Goal: Register for event/course

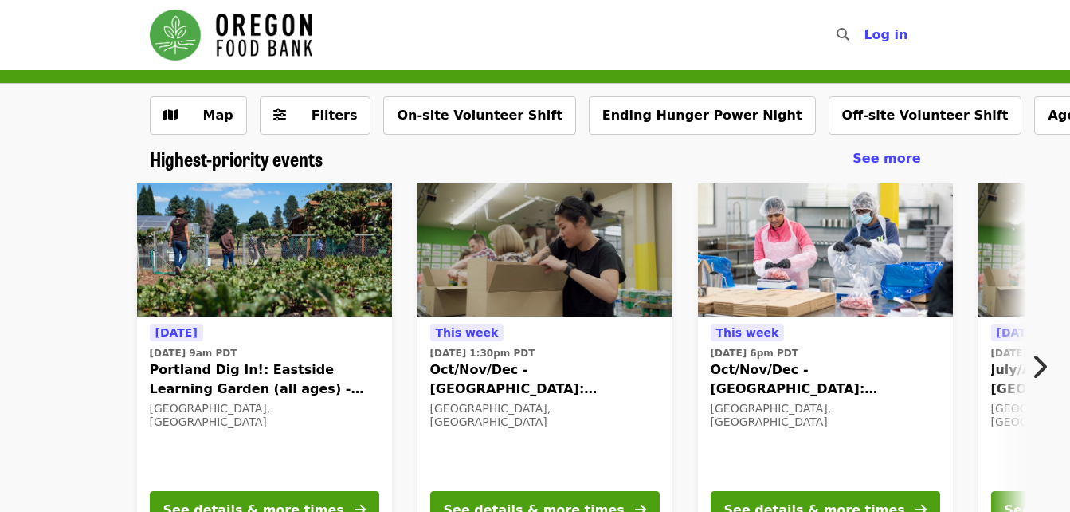
click at [1043, 362] on icon "chevron-right icon" at bounding box center [1039, 366] width 16 height 30
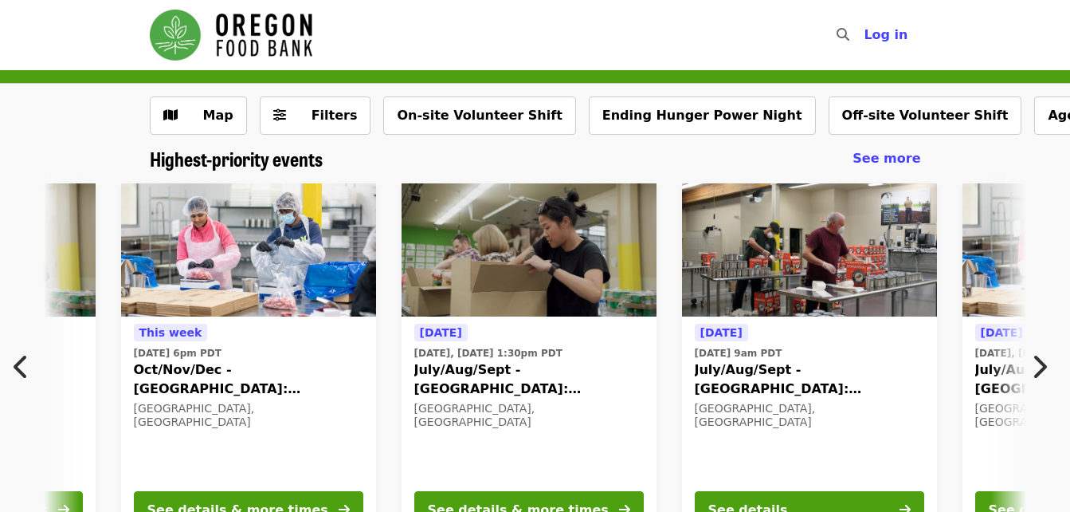
click at [1044, 364] on icon "chevron-right icon" at bounding box center [1039, 366] width 16 height 30
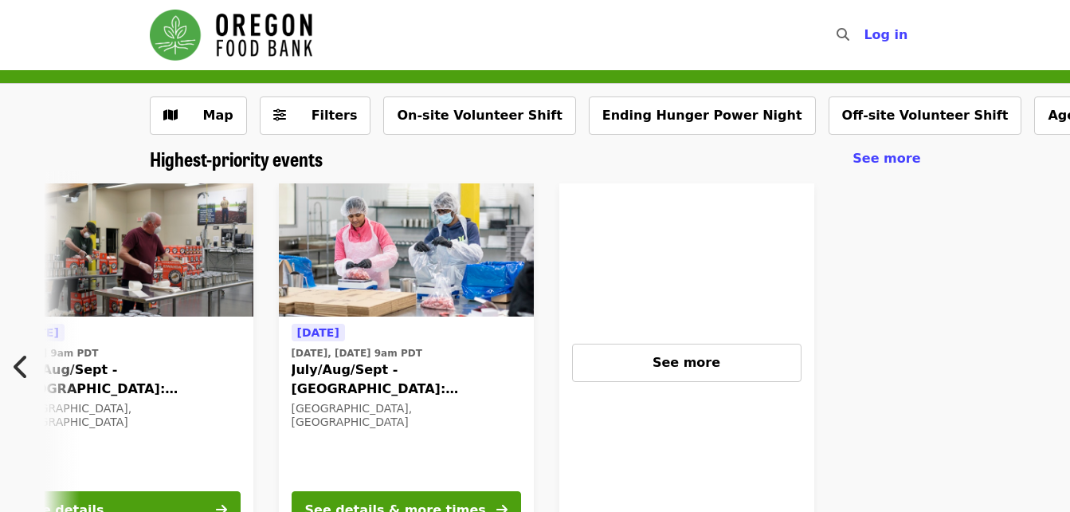
click at [18, 366] on icon "chevron-left icon" at bounding box center [22, 366] width 16 height 30
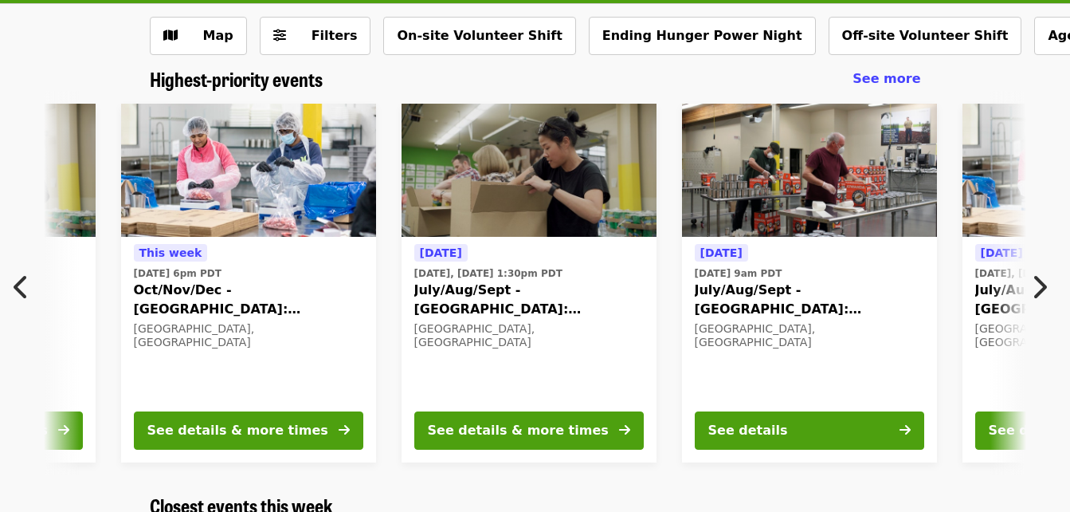
scroll to position [0, 0]
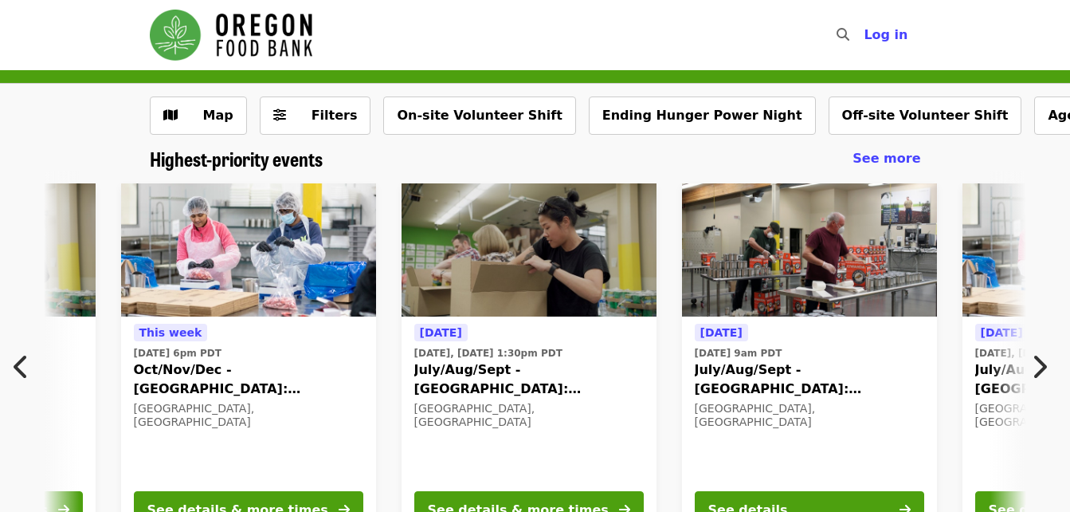
click at [771, 366] on span "July/Aug/Sept - [GEOGRAPHIC_DATA]: Repack/Sort (age [DEMOGRAPHIC_DATA]+)" at bounding box center [810, 379] width 230 height 38
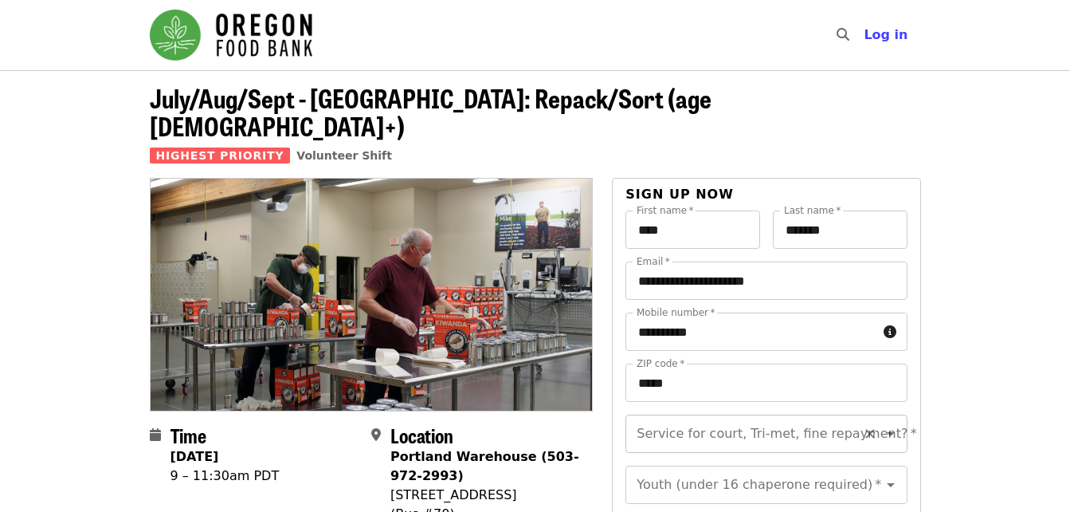
click at [887, 432] on icon "Open" at bounding box center [891, 434] width 8 height 4
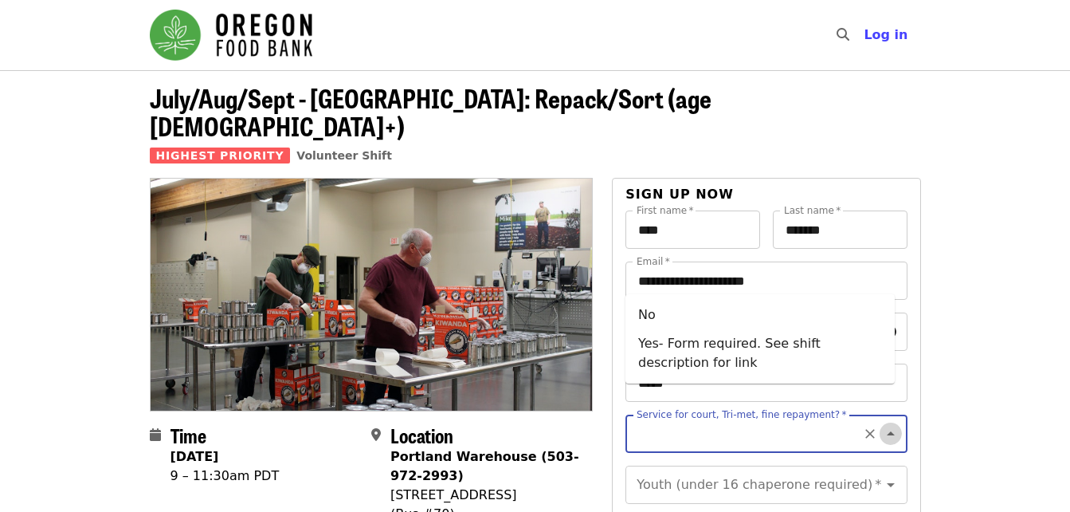
click at [887, 431] on icon "Close" at bounding box center [891, 433] width 8 height 4
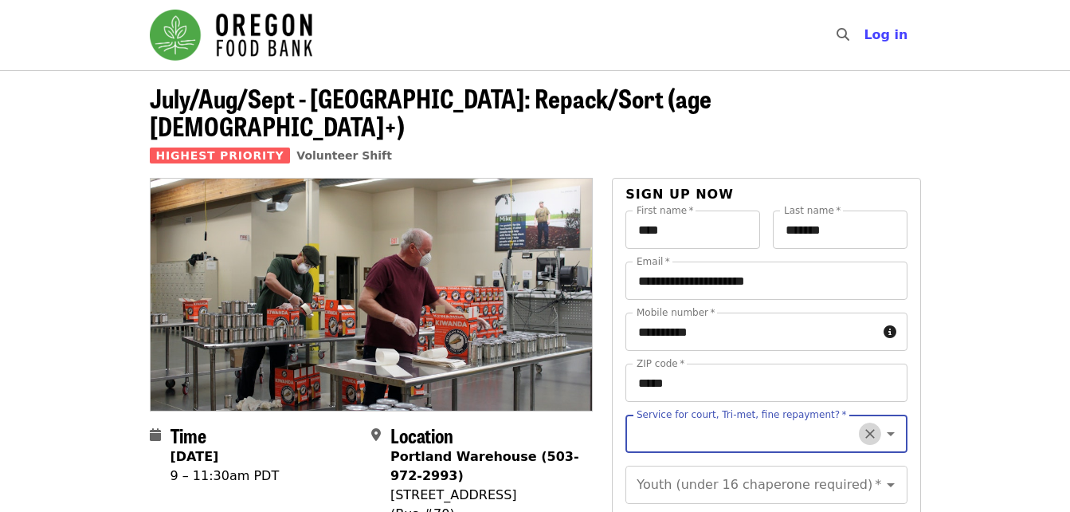
click at [865, 430] on icon "Clear" at bounding box center [870, 435] width 10 height 10
click at [887, 432] on icon "Open" at bounding box center [891, 434] width 8 height 4
click at [652, 311] on li "No" at bounding box center [760, 314] width 269 height 29
type input "**"
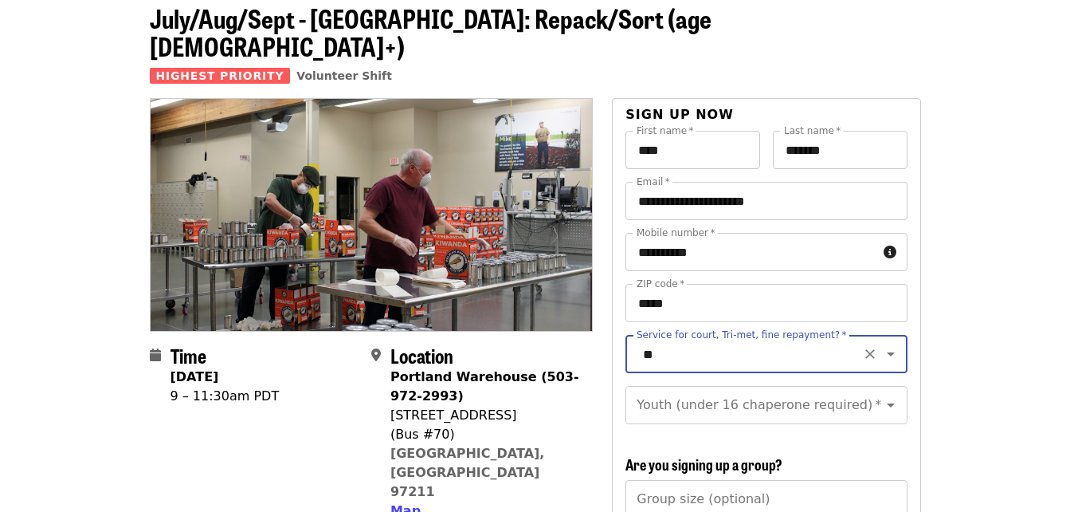
scroll to position [159, 0]
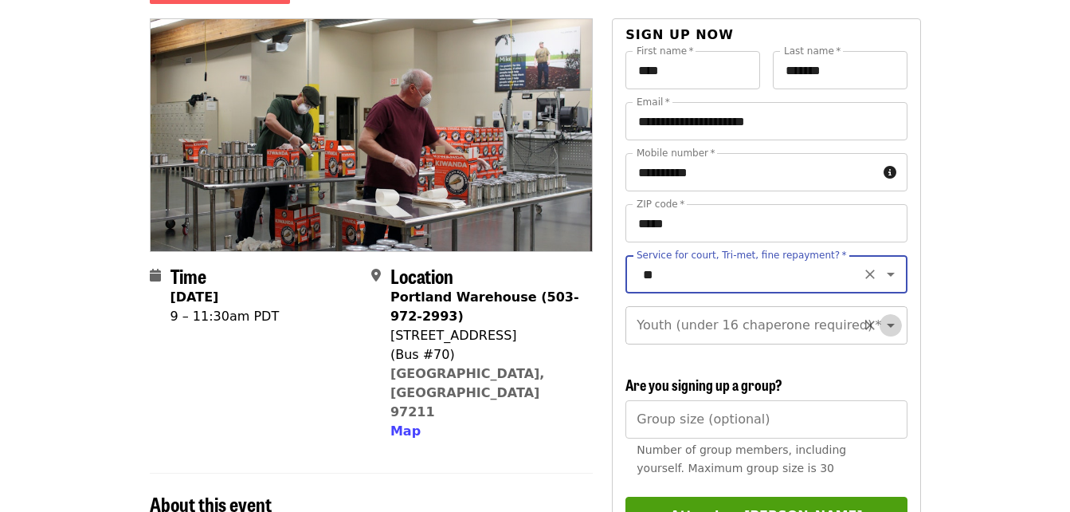
click at [881, 316] on icon "Open" at bounding box center [890, 325] width 19 height 19
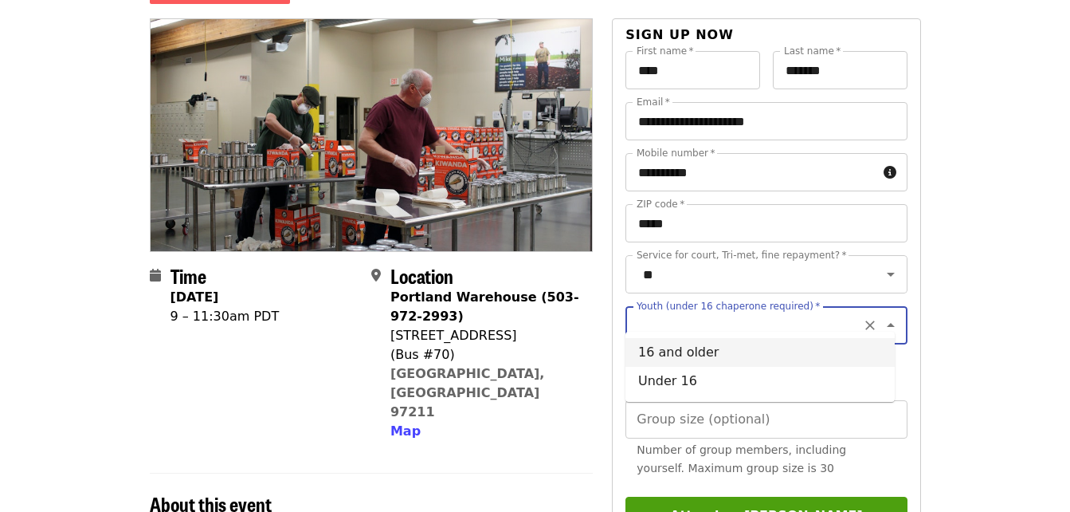
click at [697, 351] on li "16 and older" at bounding box center [760, 352] width 269 height 29
type input "**********"
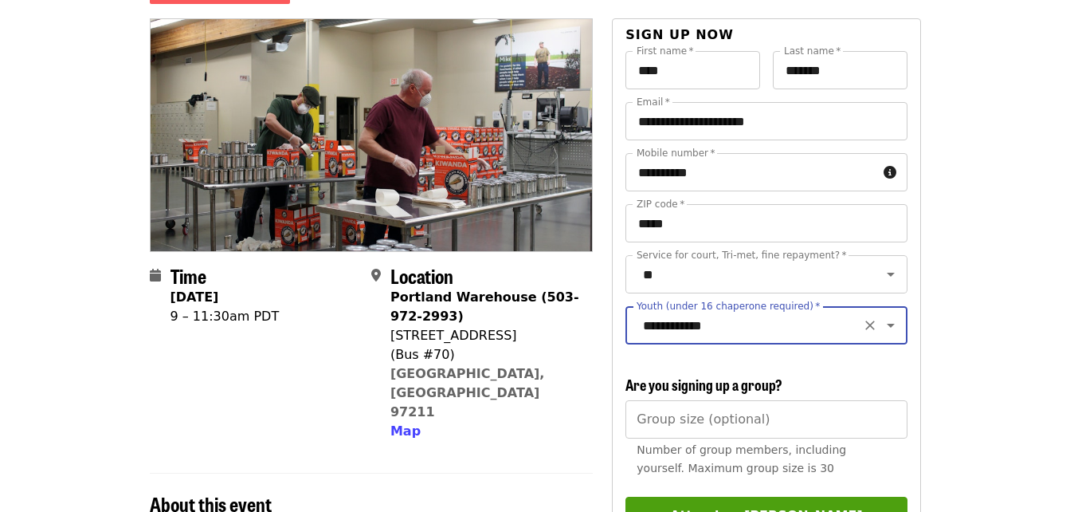
scroll to position [239, 0]
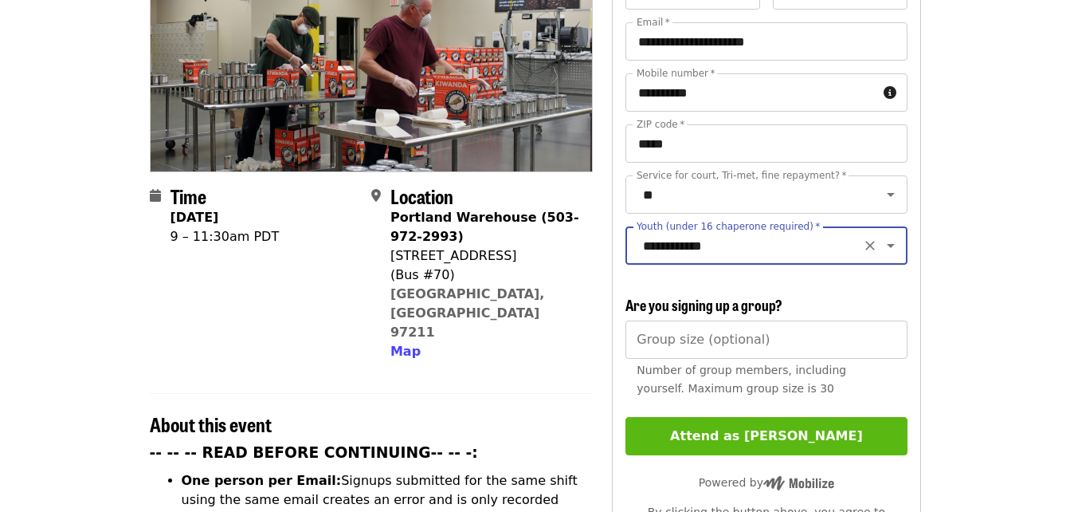
click at [762, 430] on button "Attend as [PERSON_NAME]" at bounding box center [766, 436] width 281 height 38
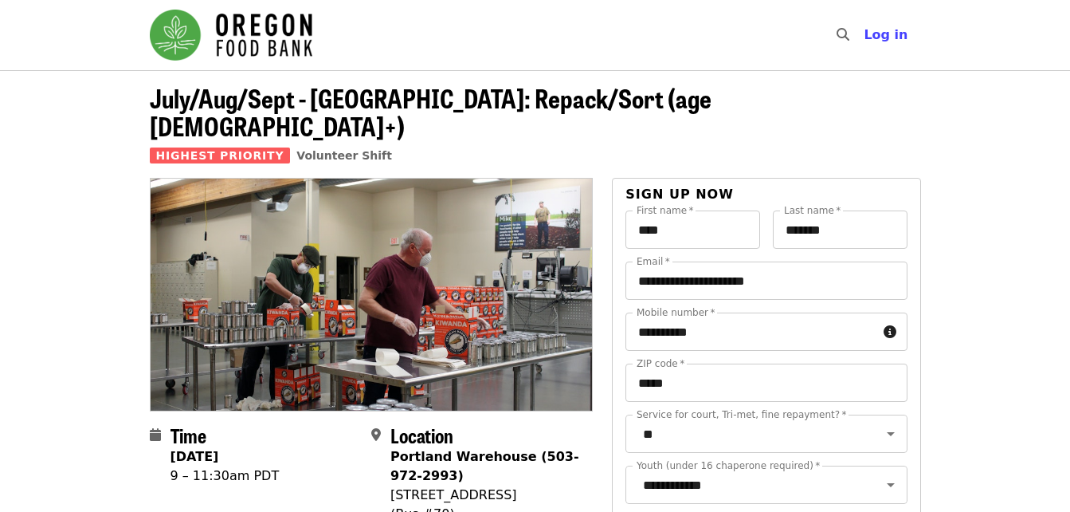
scroll to position [80, 0]
